Goal: Browse casually

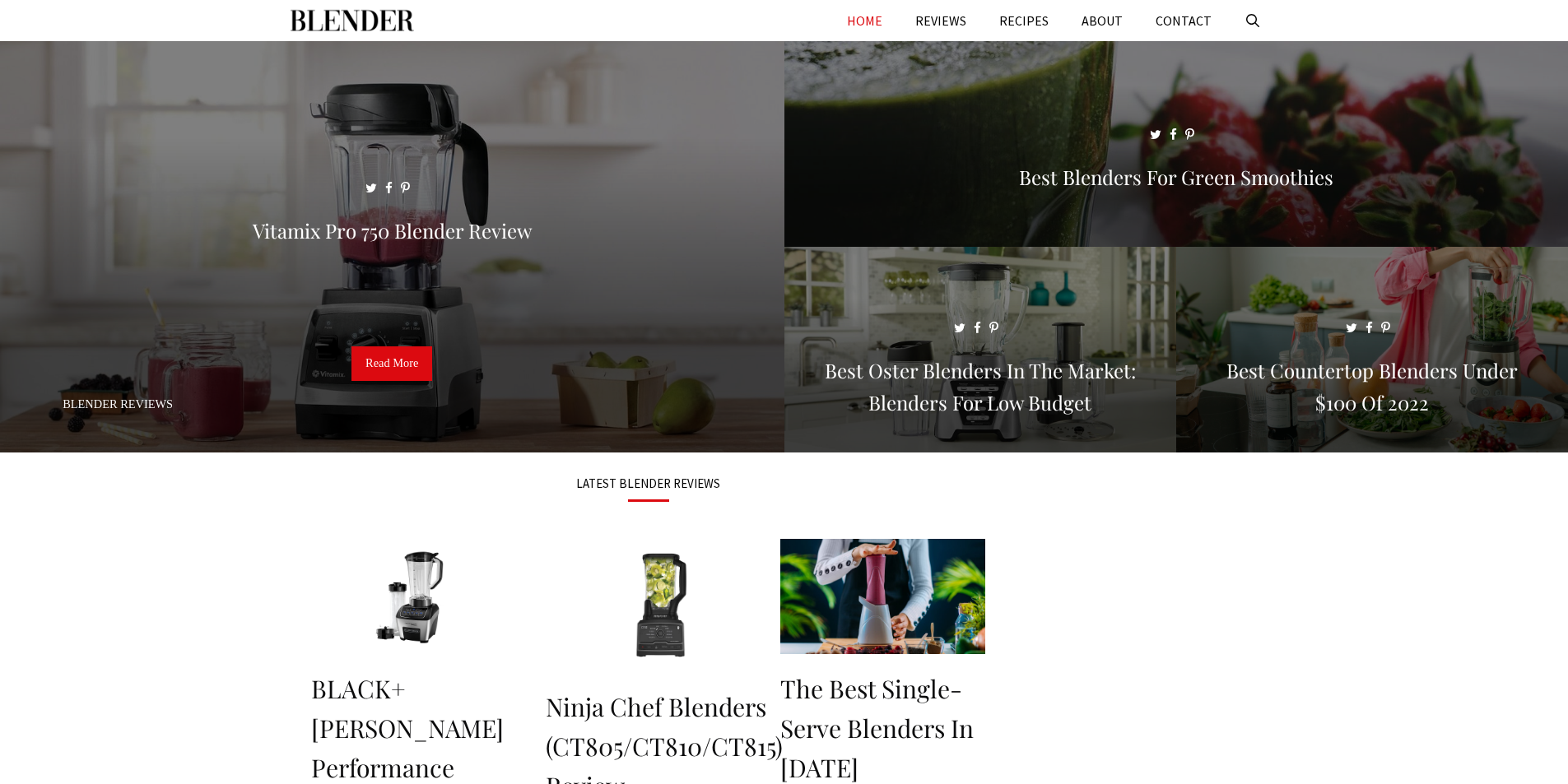
click at [875, 10] on link "HOME" at bounding box center [865, 20] width 68 height 41
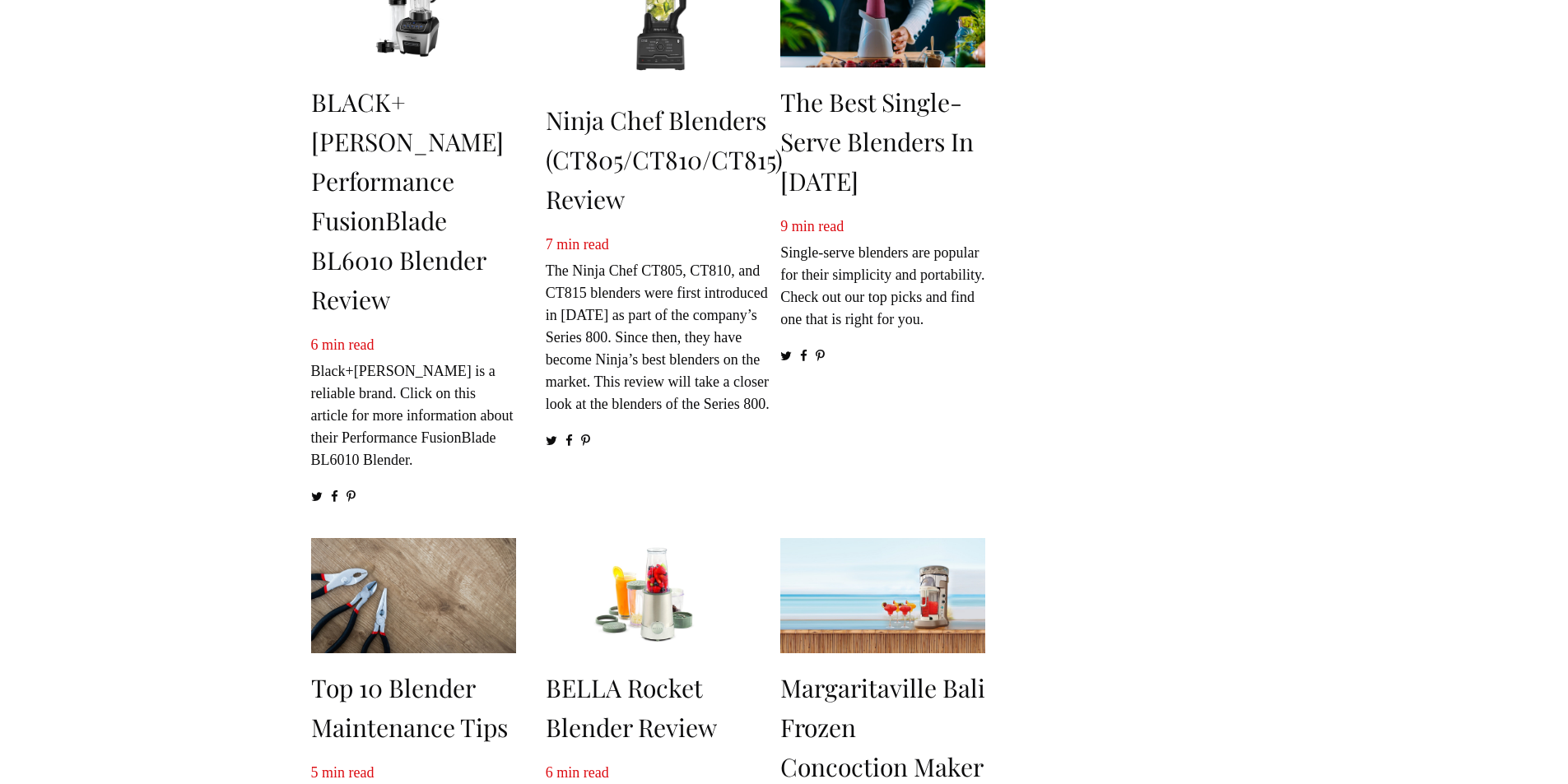
scroll to position [988, 0]
